Goal: Information Seeking & Learning: Learn about a topic

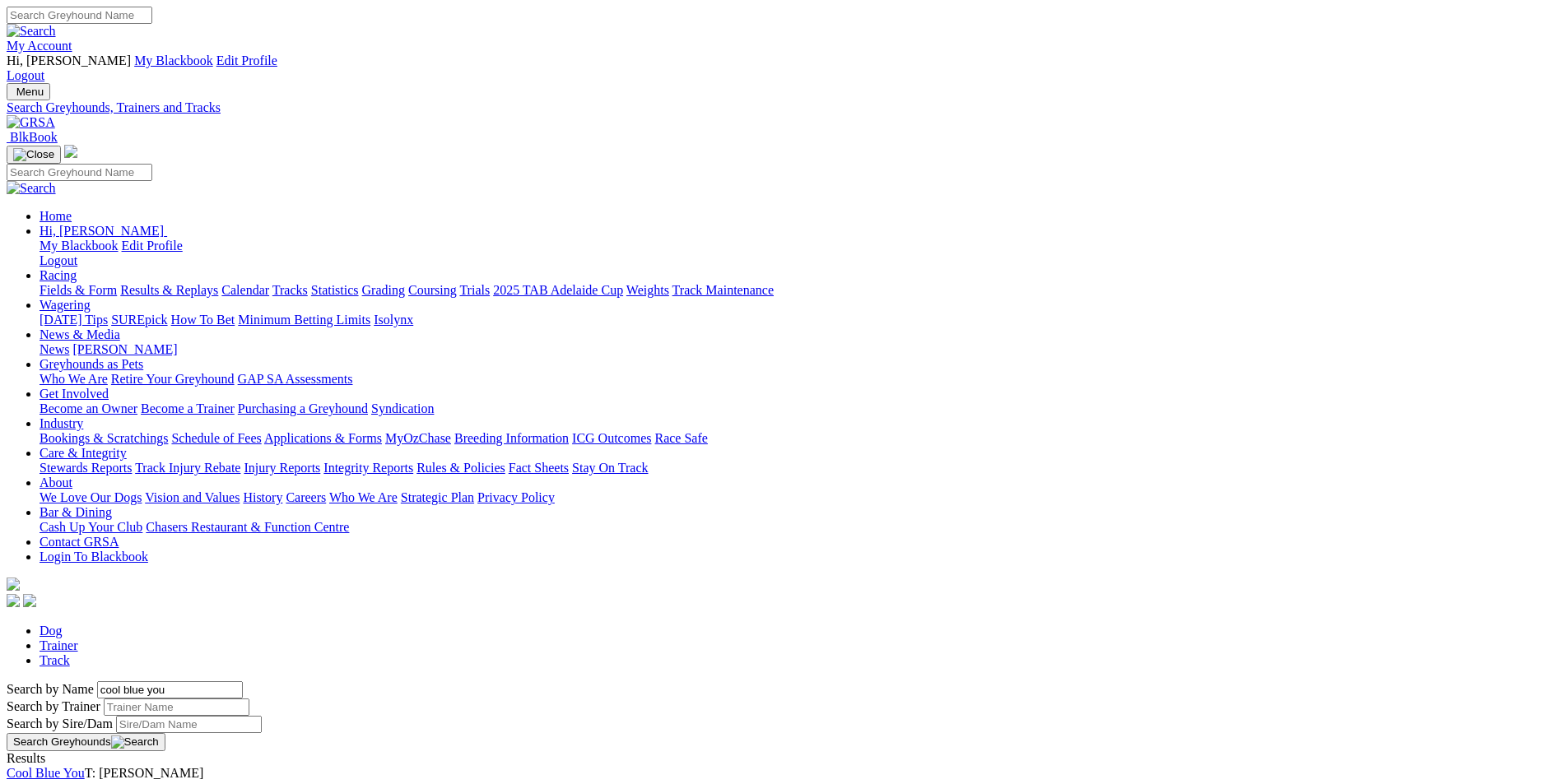
drag, startPoint x: 345, startPoint y: 279, endPoint x: 221, endPoint y: 267, distance: 124.6
type input "south stand envy"
click at [165, 733] on button "Search Greyhounds" at bounding box center [85, 741] width 158 height 18
click at [102, 766] on link "South Stand Envy" at bounding box center [54, 773] width 96 height 14
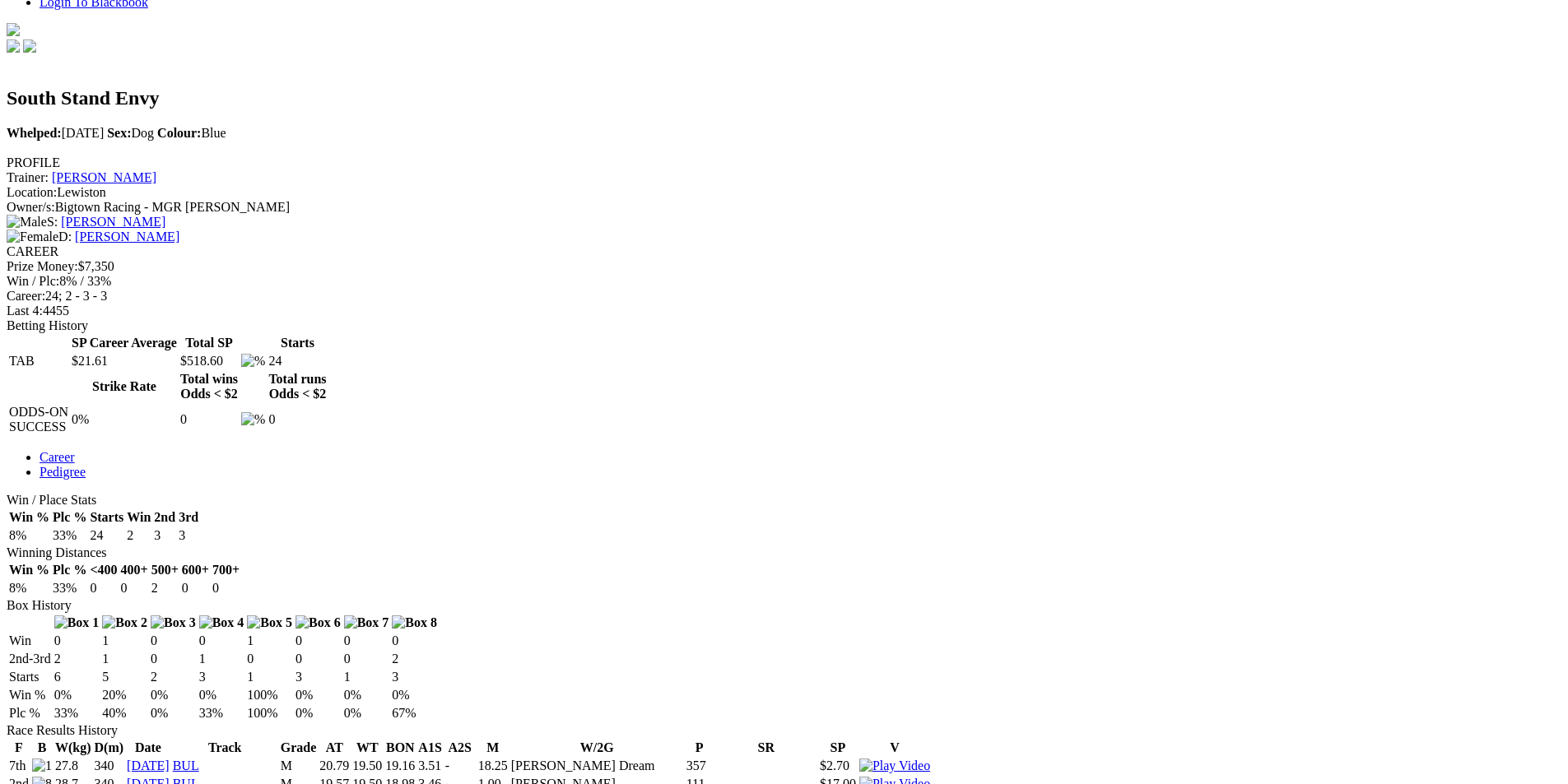
scroll to position [588, 0]
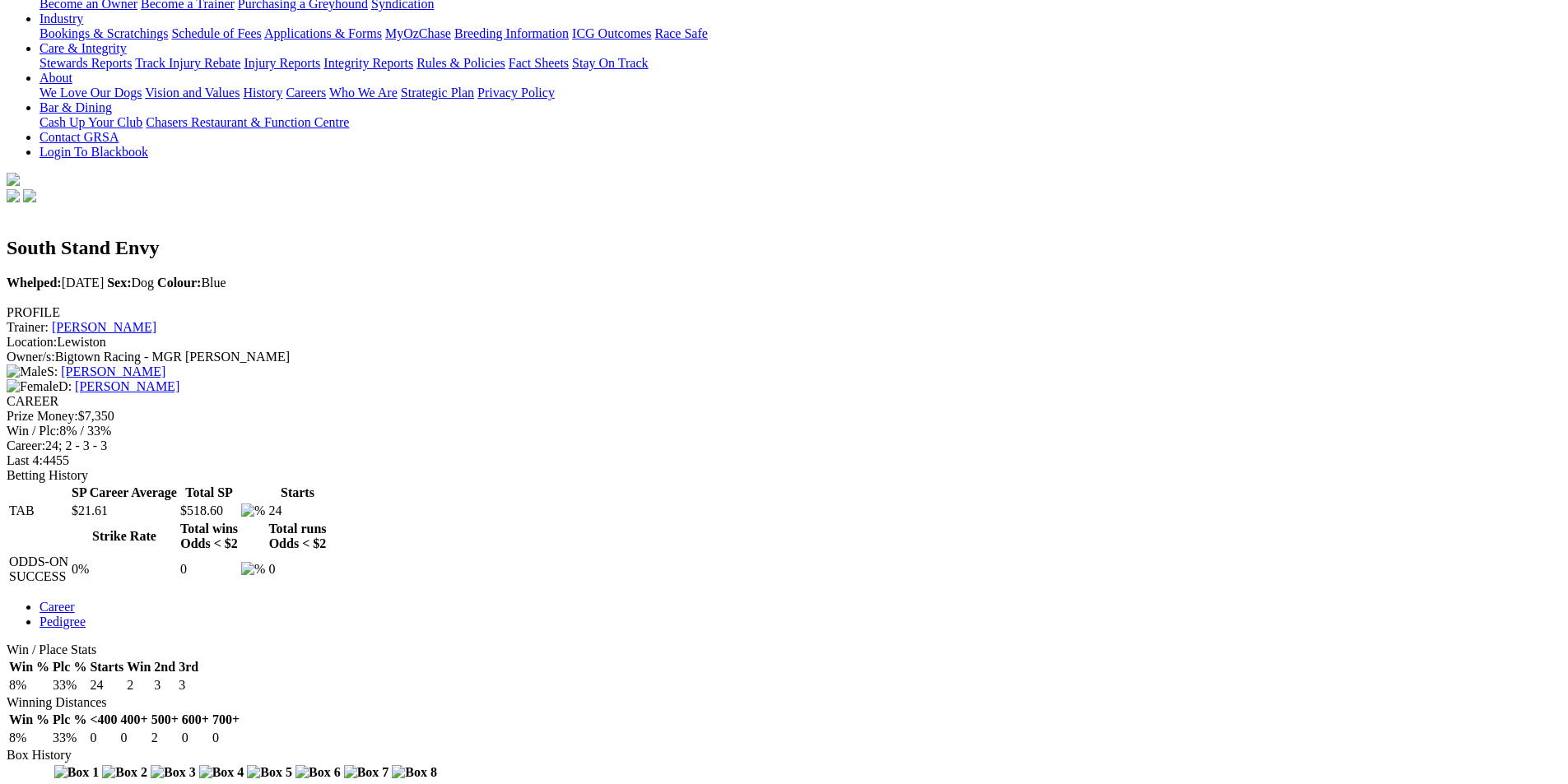
scroll to position [0, 0]
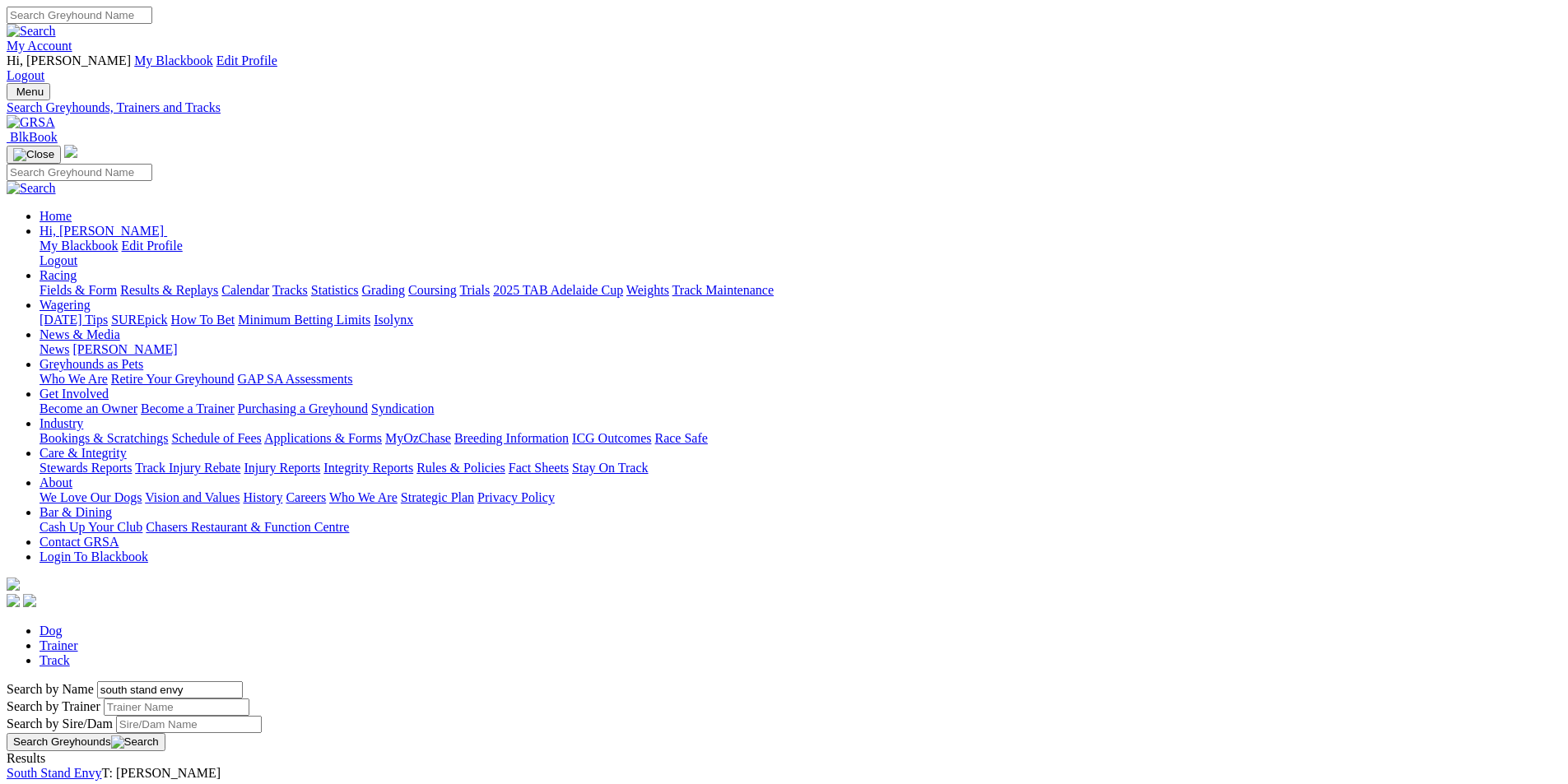
drag, startPoint x: 360, startPoint y: 278, endPoint x: 240, endPoint y: 266, distance: 120.6
